Goal: Find specific page/section

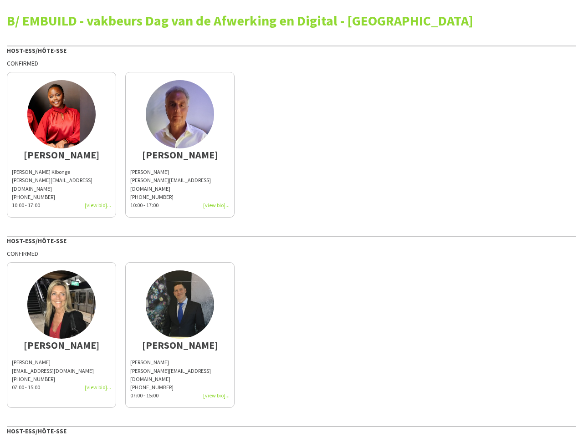
click at [292, 219] on div "B/ EMBUILD - vakbeurs Dag van de Afwerking en Digital - [GEOGRAPHIC_DATA] Host-…" at bounding box center [291, 303] width 583 height 606
click at [62, 141] on img at bounding box center [61, 114] width 68 height 68
click at [180, 141] on img at bounding box center [180, 114] width 68 height 68
click at [62, 323] on img at bounding box center [61, 305] width 68 height 68
click at [180, 323] on img at bounding box center [180, 305] width 68 height 68
